Goal: Transaction & Acquisition: Purchase product/service

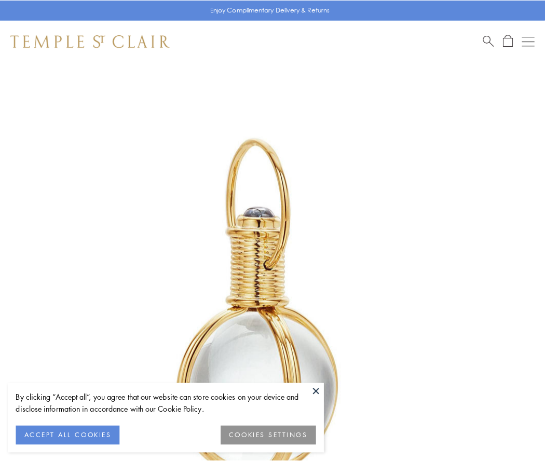
scroll to position [271, 0]
